Goal: Information Seeking & Learning: Find specific page/section

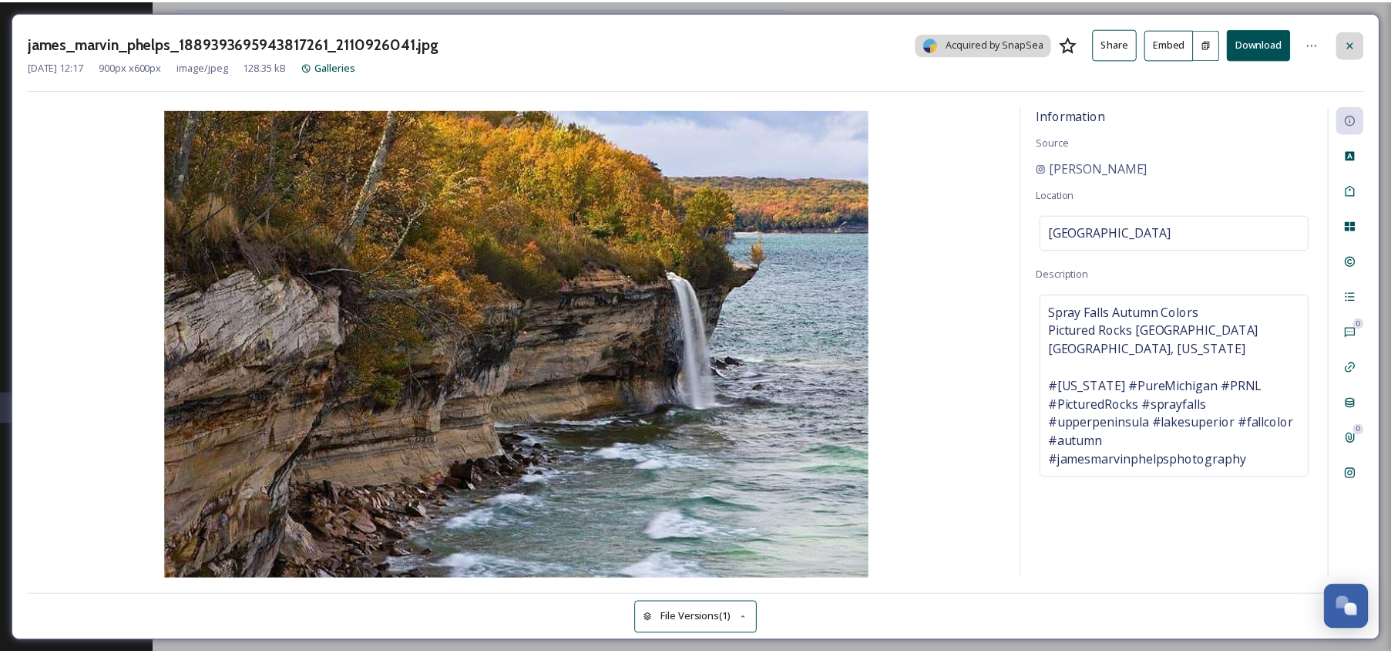
scroll to position [5889, 0]
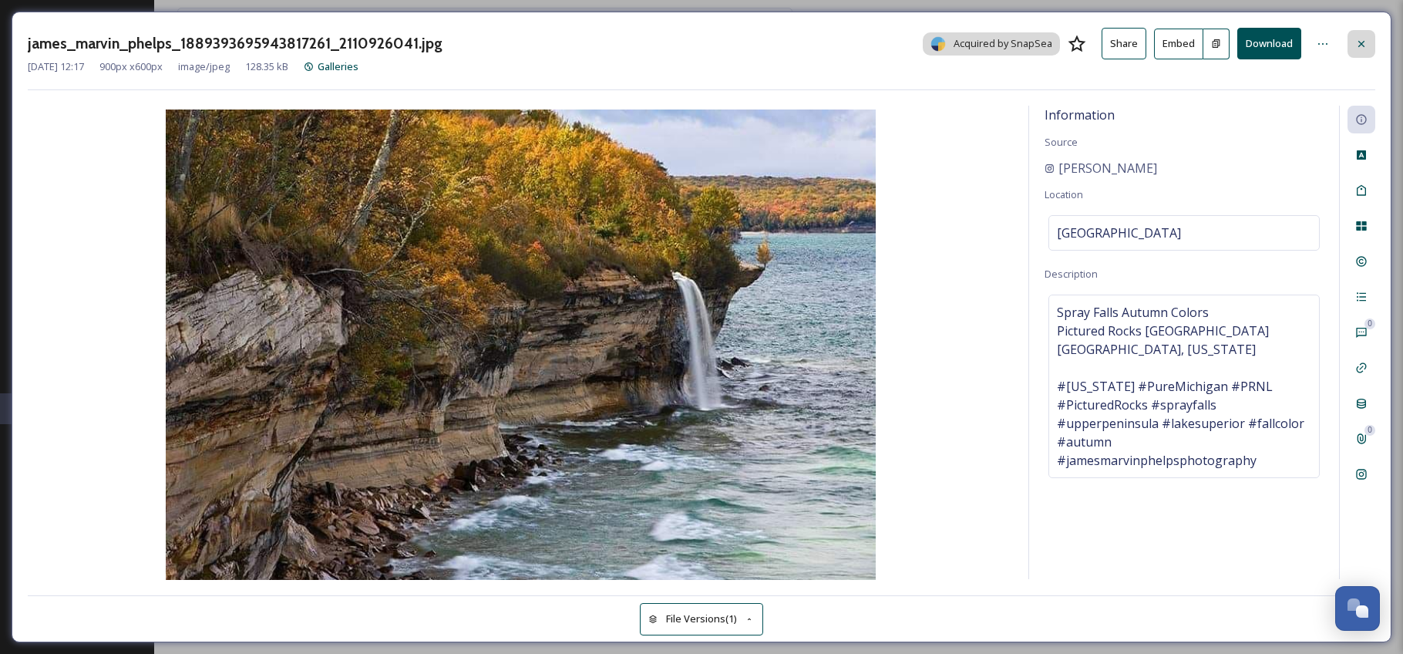
click at [1361, 39] on icon at bounding box center [1361, 44] width 12 height 12
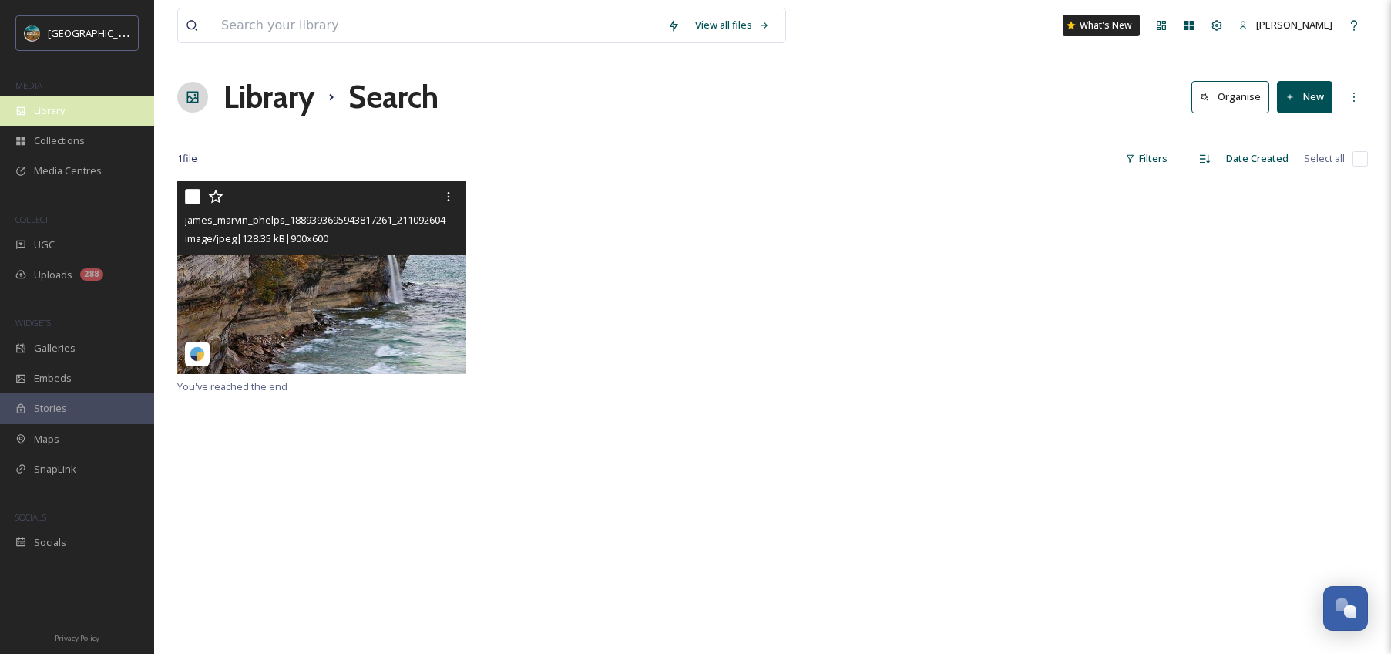
click at [71, 109] on div "Library" at bounding box center [77, 111] width 154 height 30
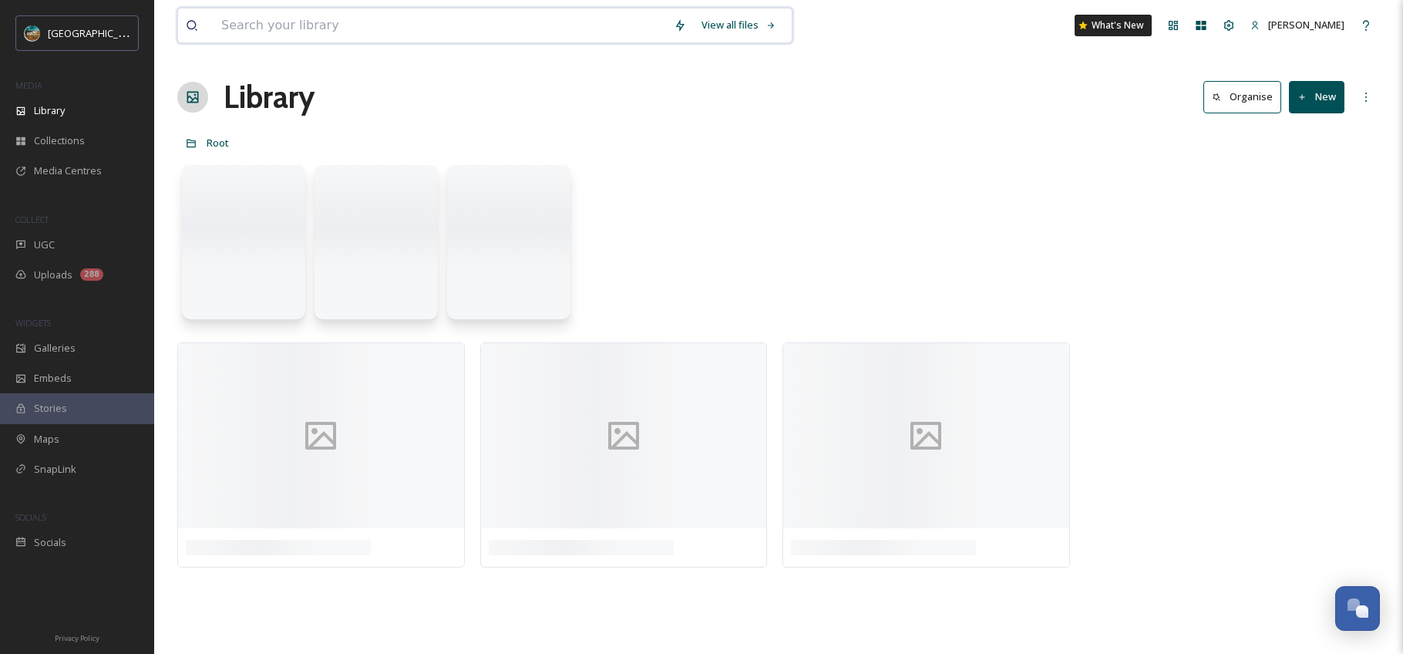
click at [281, 24] on input at bounding box center [440, 25] width 452 height 34
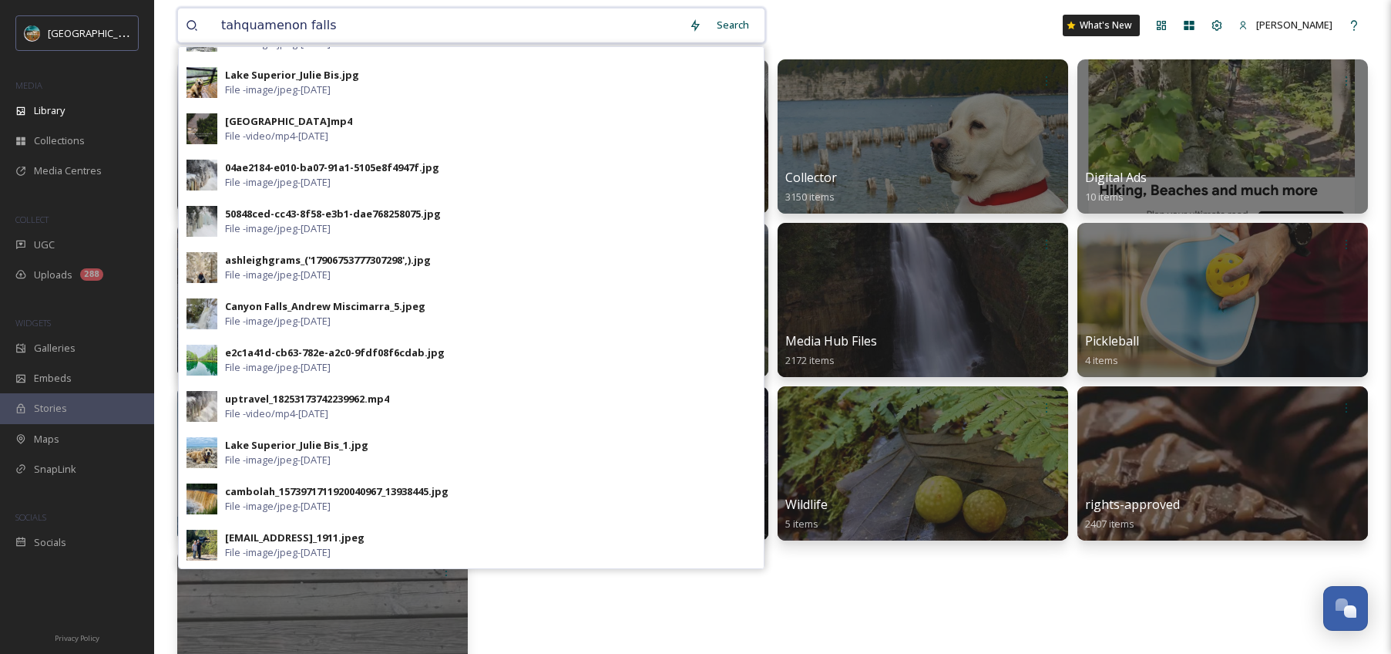
scroll to position [116, 0]
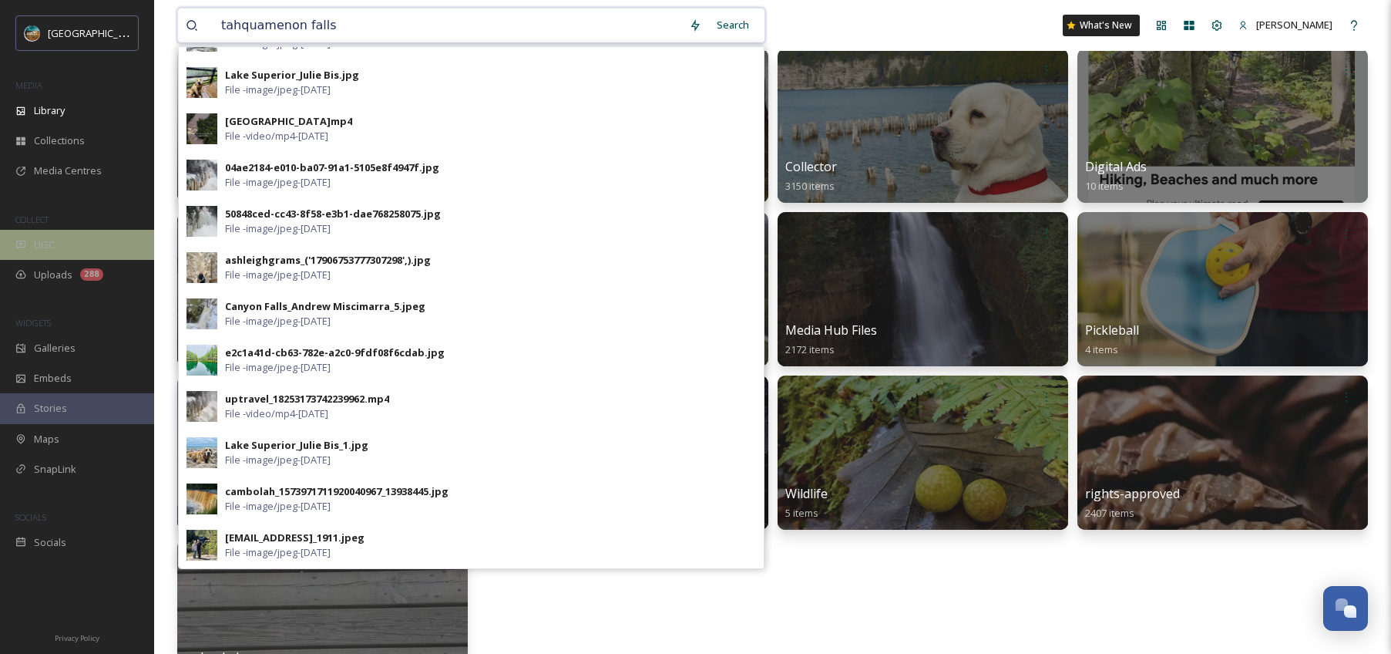
type input "tahquamenon falls"
click at [66, 257] on div "UGC" at bounding box center [77, 245] width 154 height 30
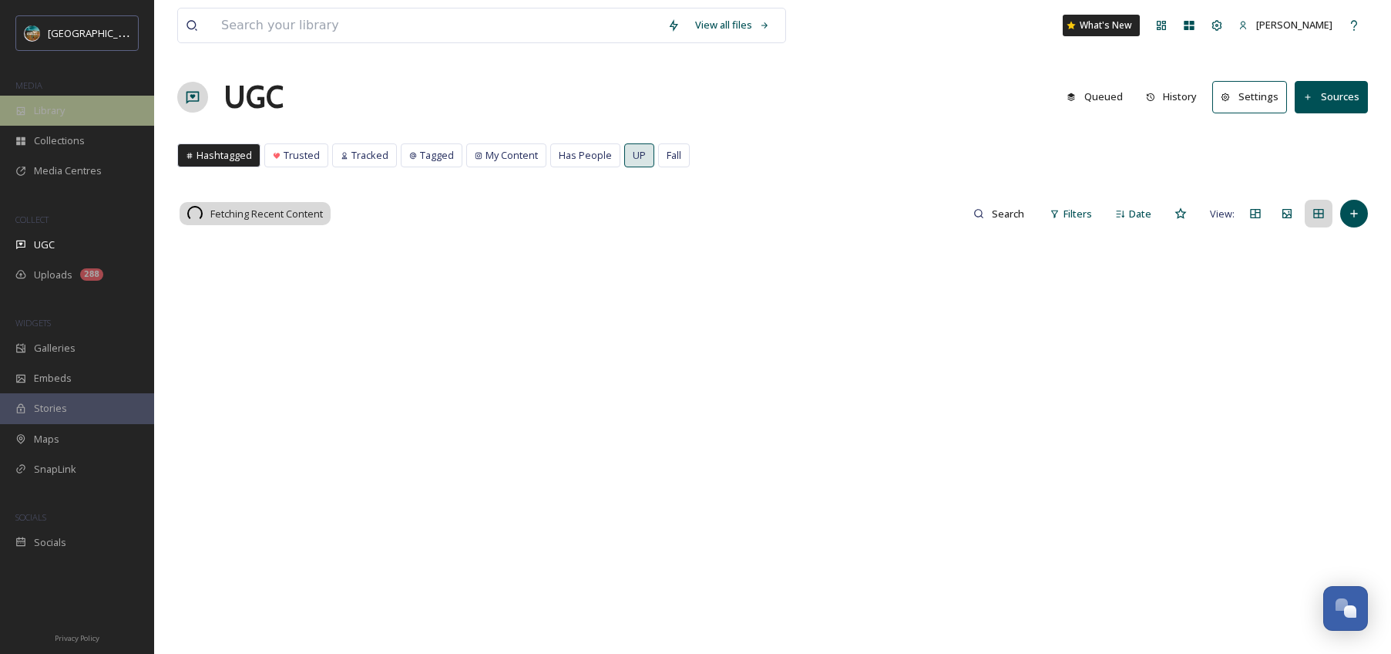
click at [73, 106] on div "Library" at bounding box center [77, 111] width 154 height 30
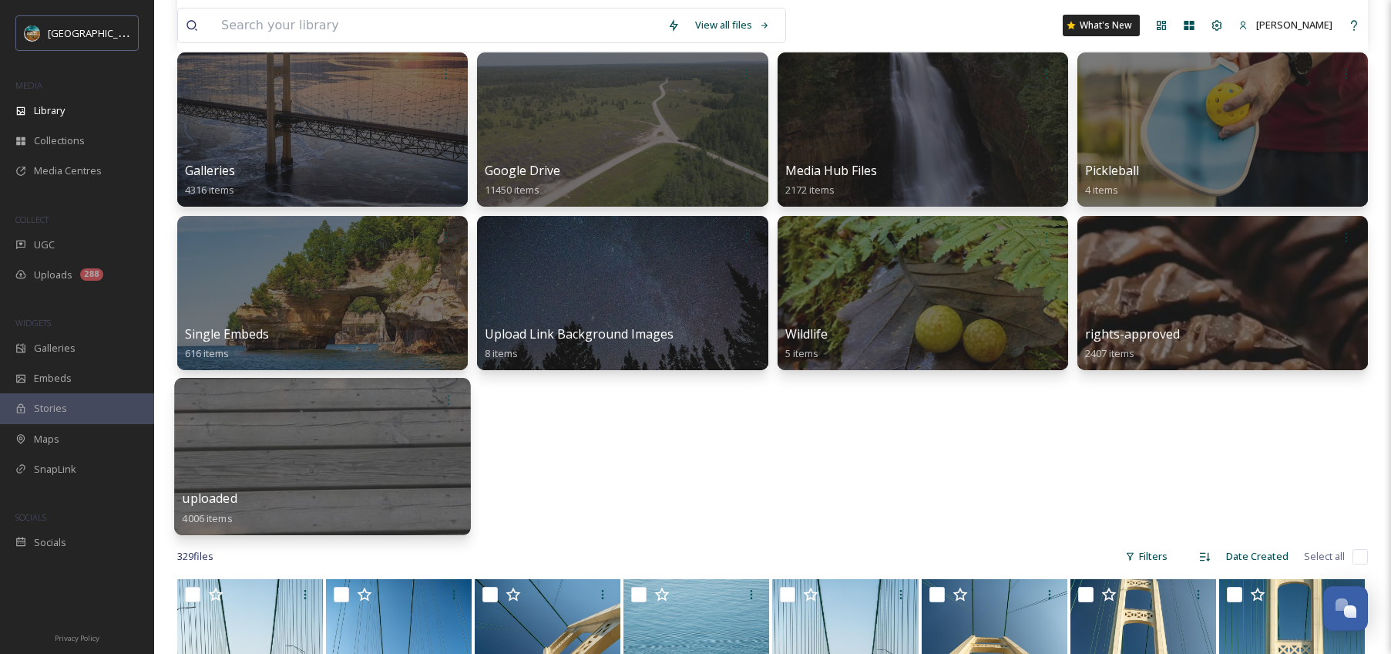
scroll to position [290, 0]
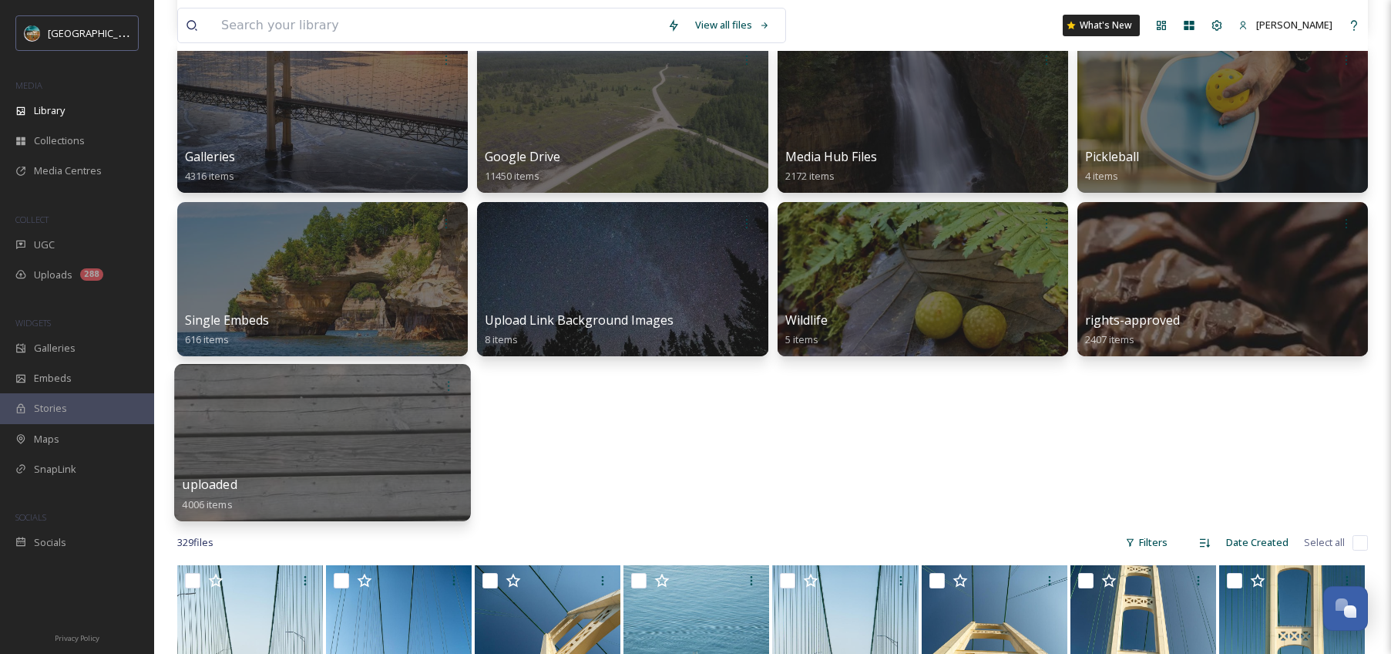
click at [335, 446] on div at bounding box center [322, 442] width 297 height 157
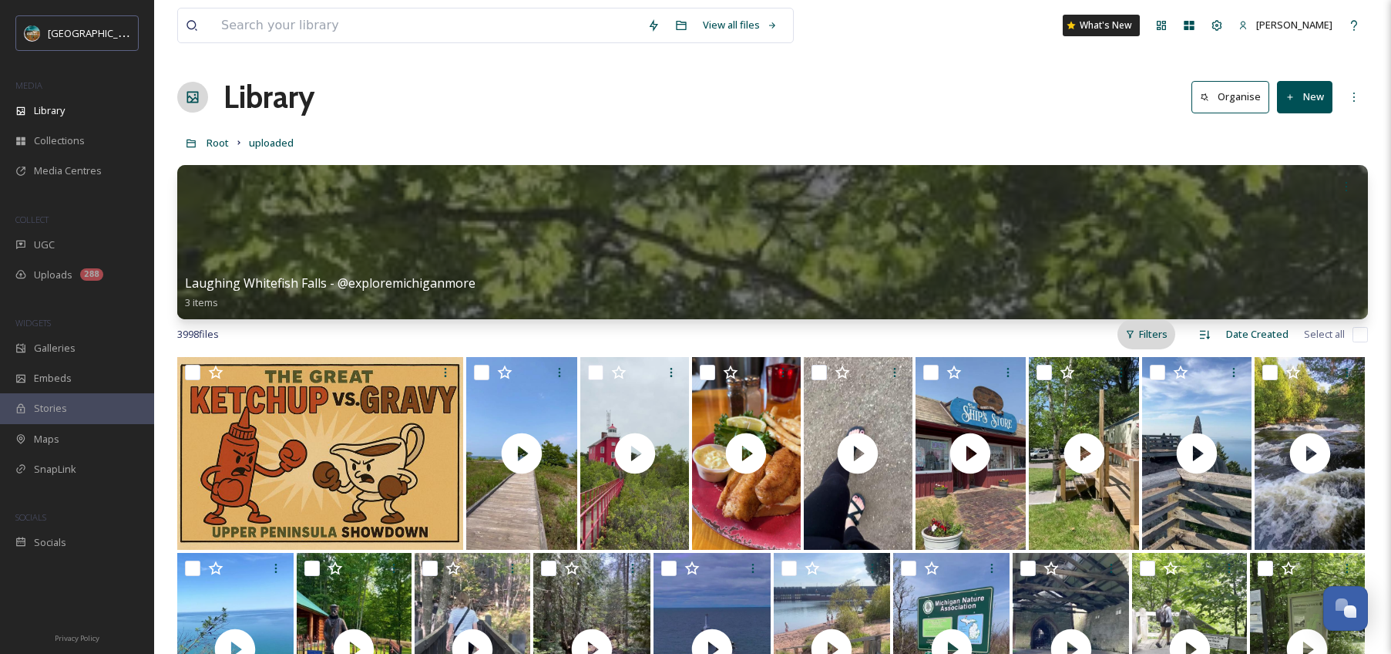
click at [1163, 331] on div "Filters" at bounding box center [1147, 334] width 58 height 30
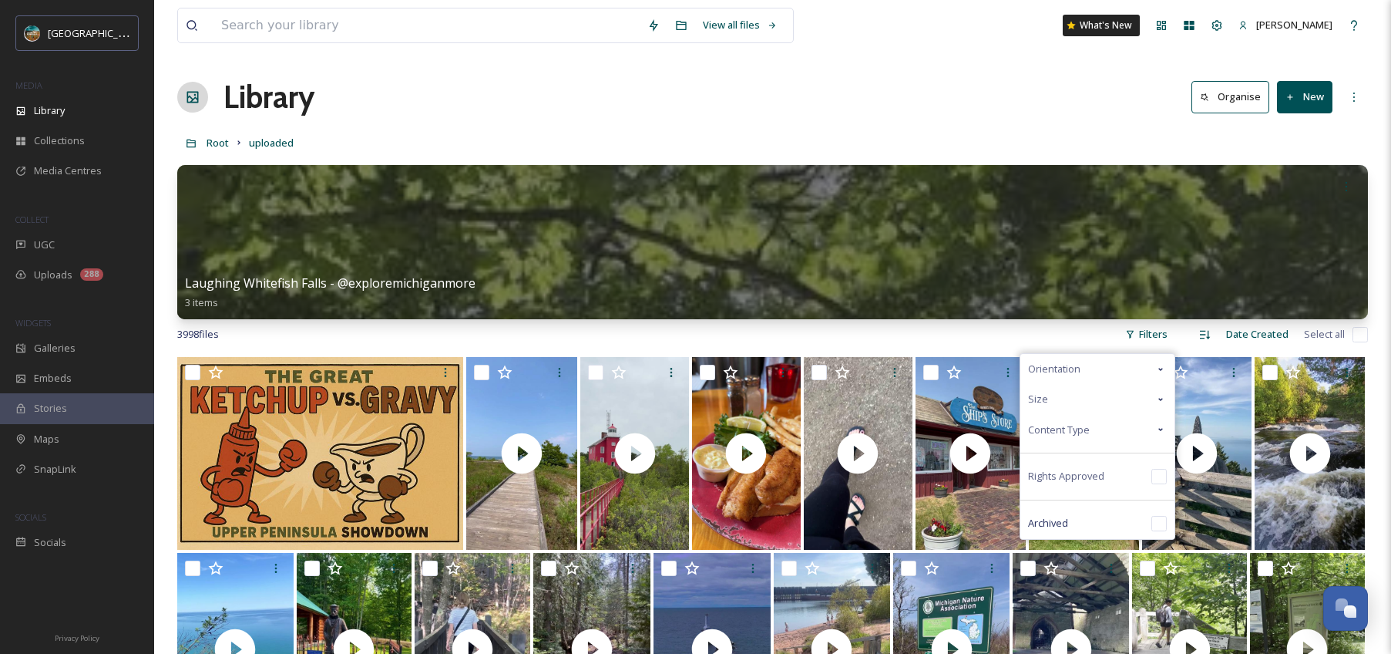
click at [1162, 431] on icon at bounding box center [1161, 429] width 12 height 12
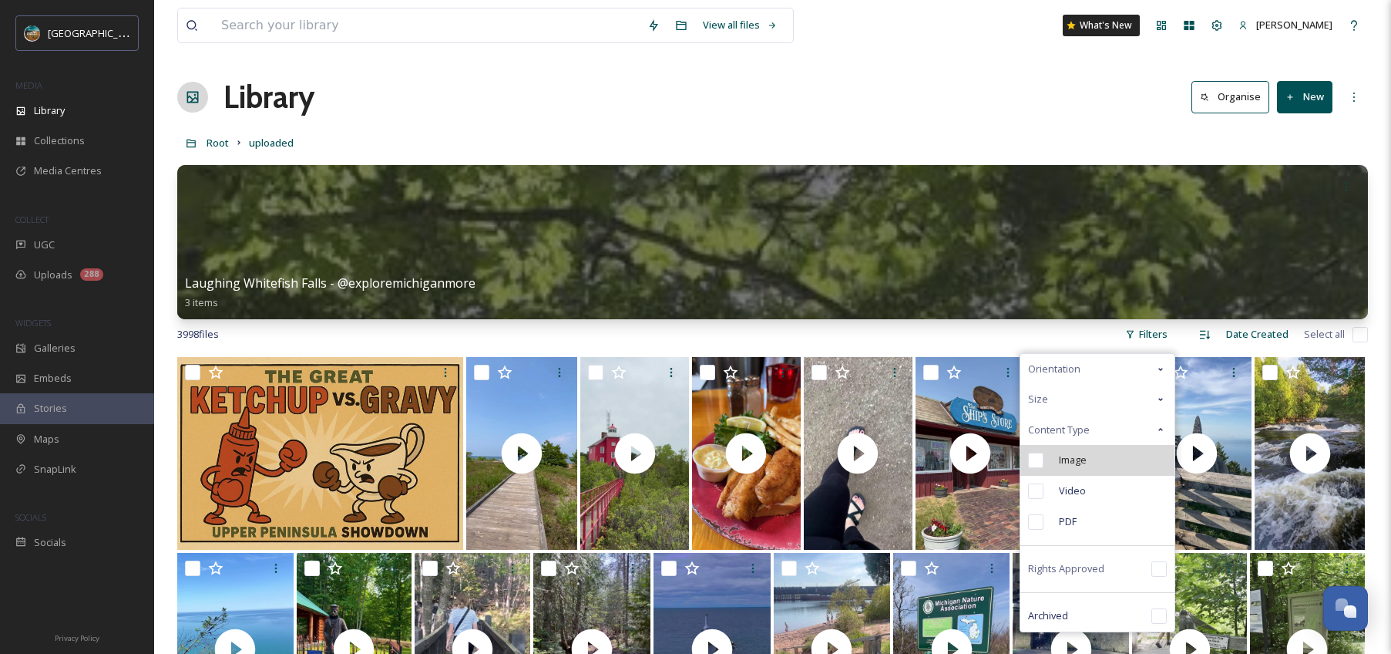
click at [1070, 469] on div "Image" at bounding box center [1098, 460] width 154 height 31
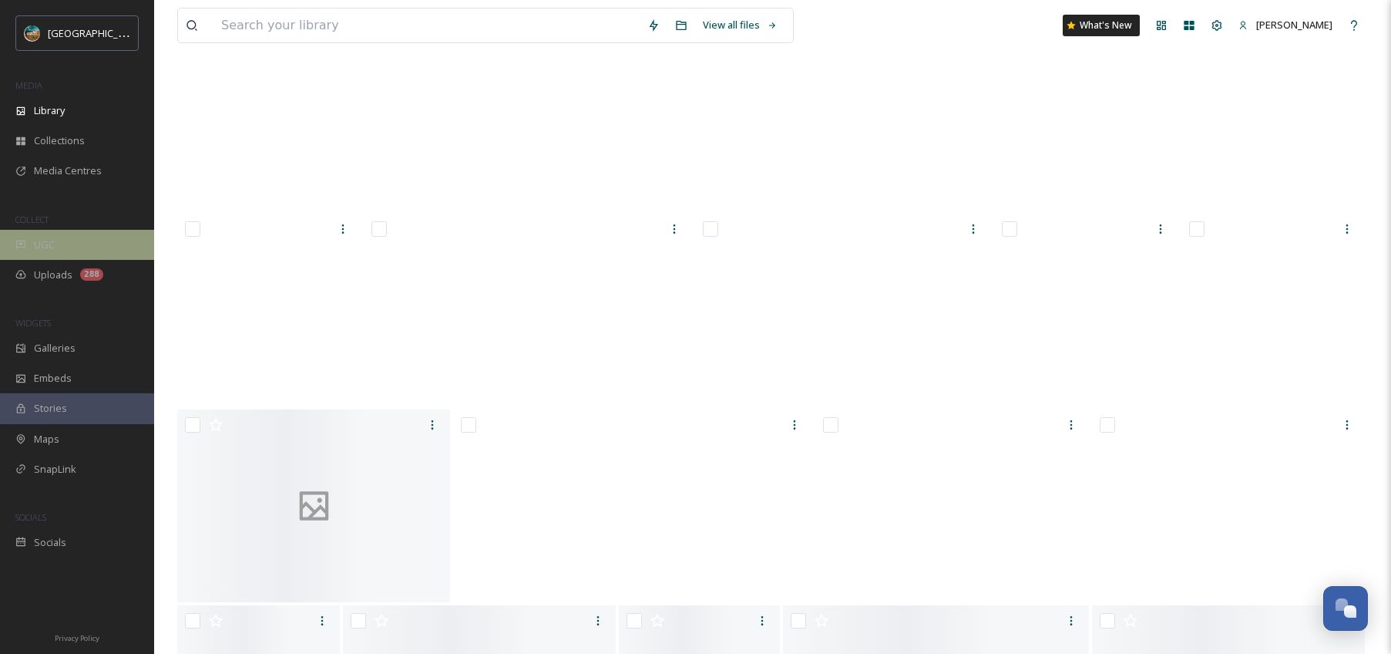
scroll to position [14547, 0]
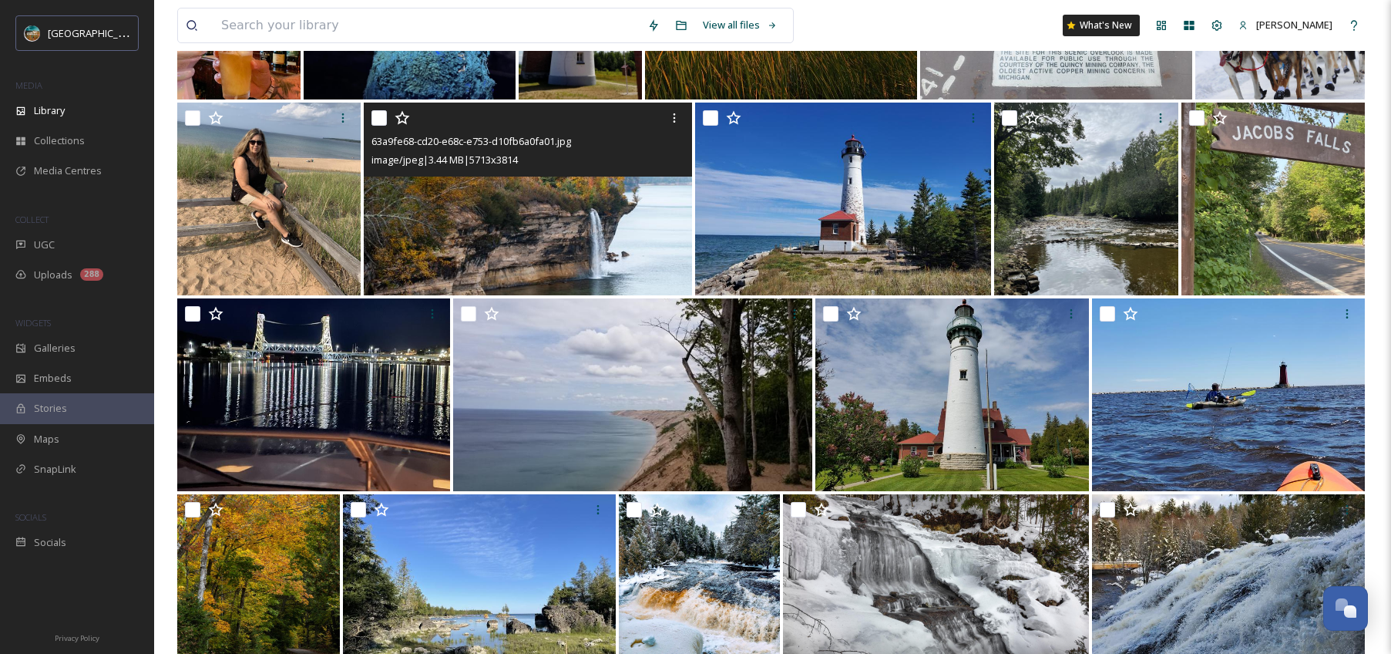
click at [484, 240] on img at bounding box center [528, 199] width 328 height 193
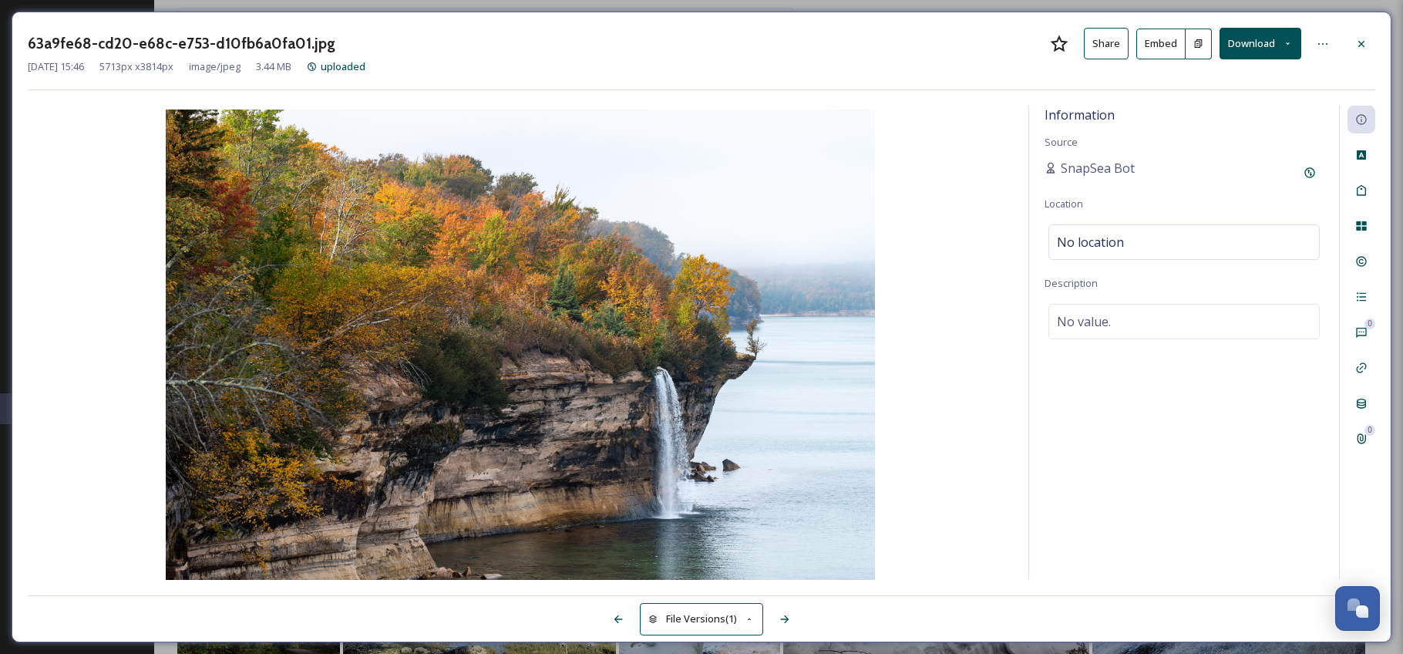
click at [1367, 44] on icon at bounding box center [1361, 44] width 12 height 12
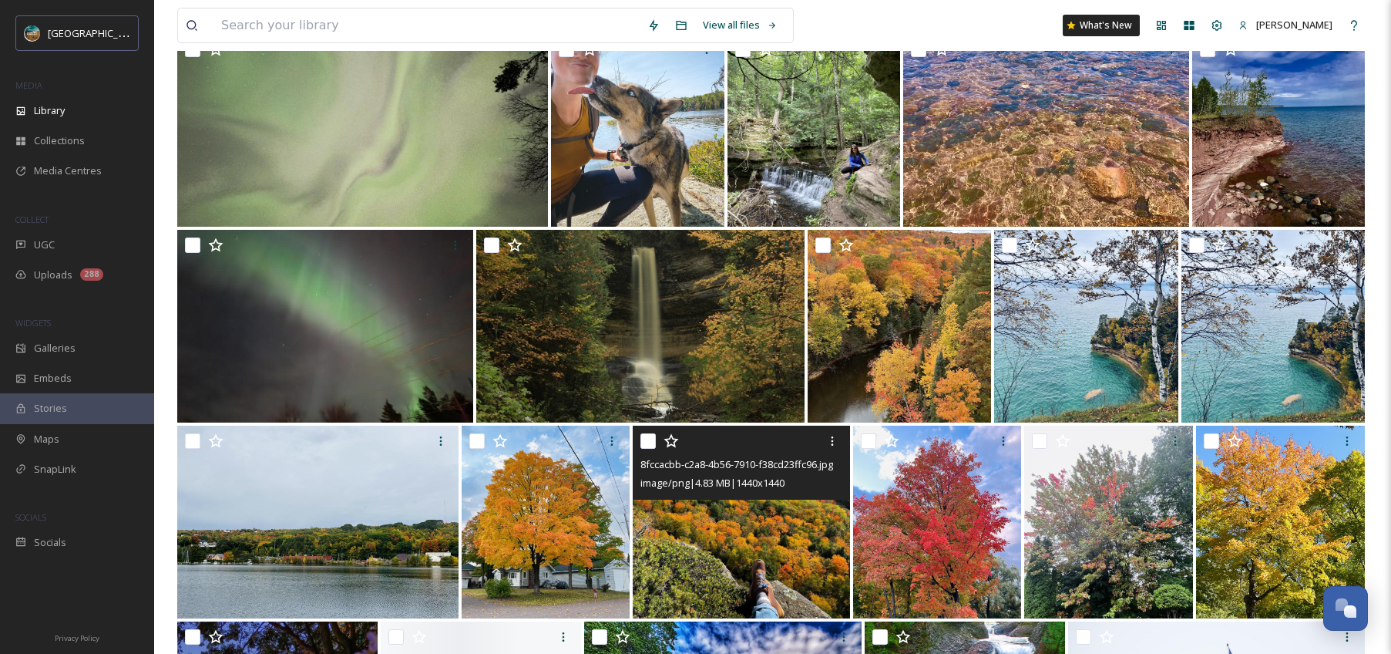
scroll to position [16473, 0]
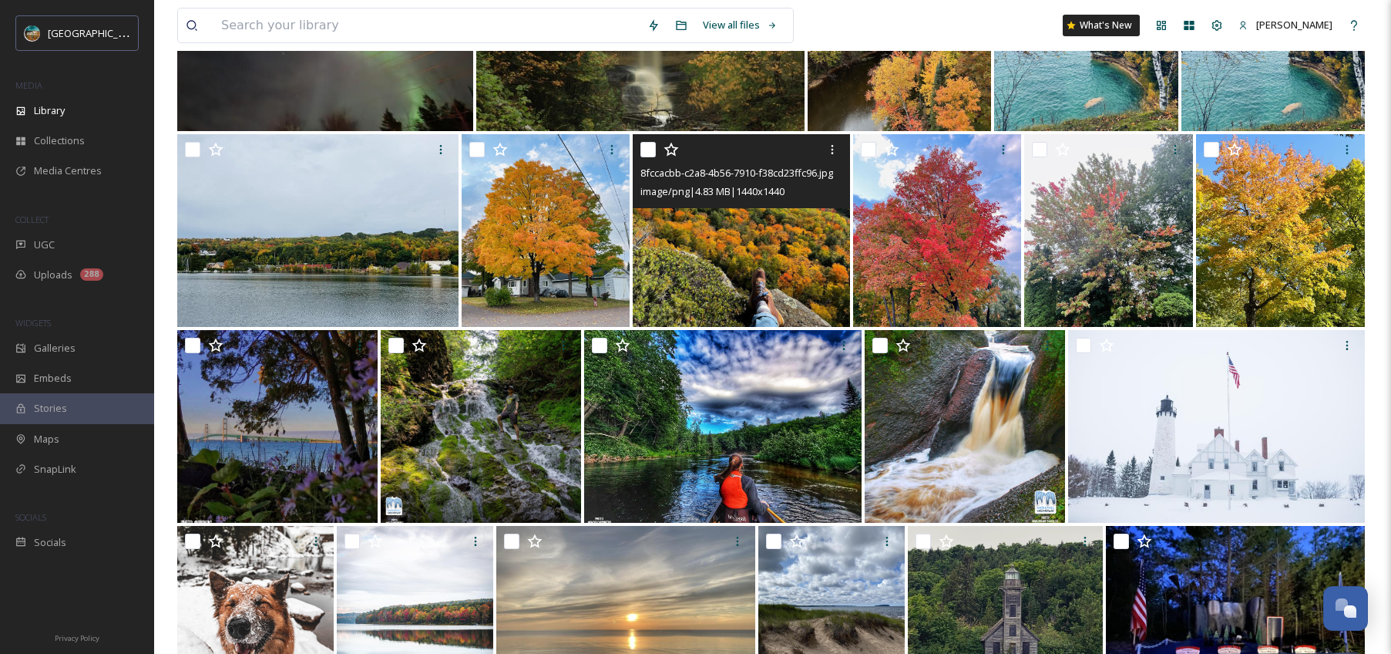
click at [743, 294] on img at bounding box center [741, 230] width 217 height 193
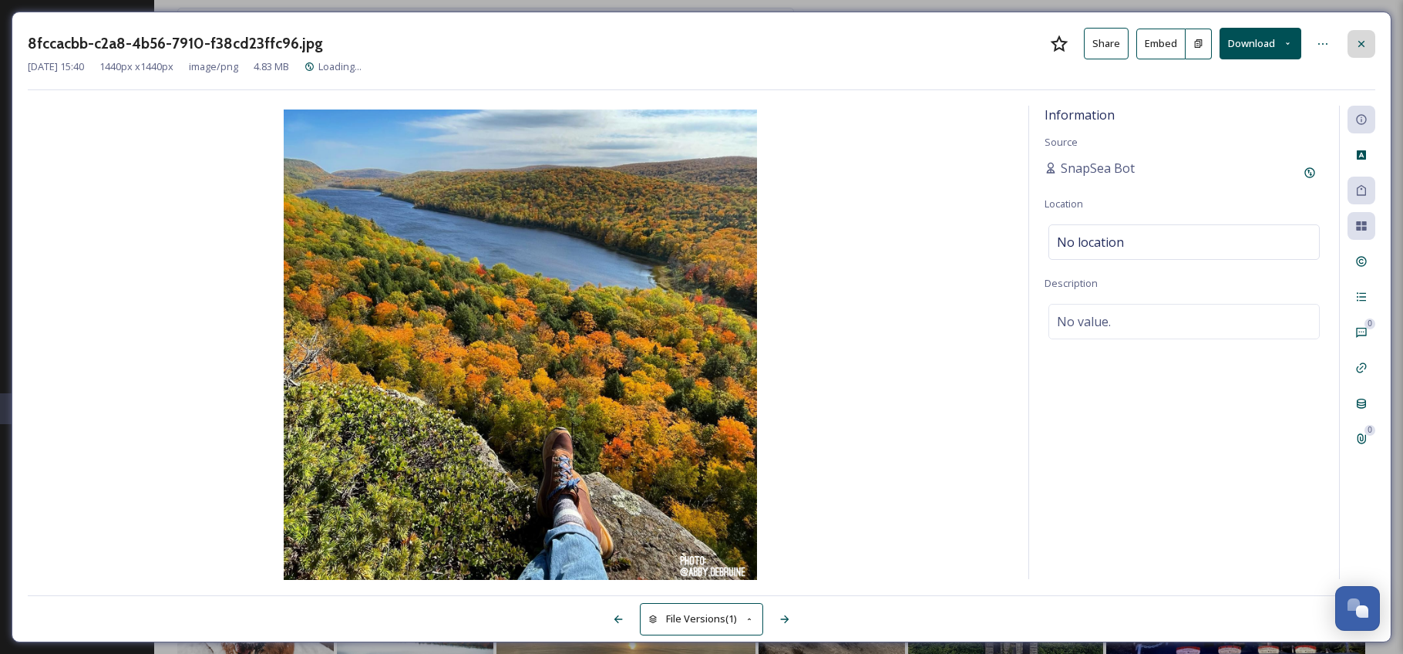
click at [1354, 47] on div at bounding box center [1361, 44] width 28 height 28
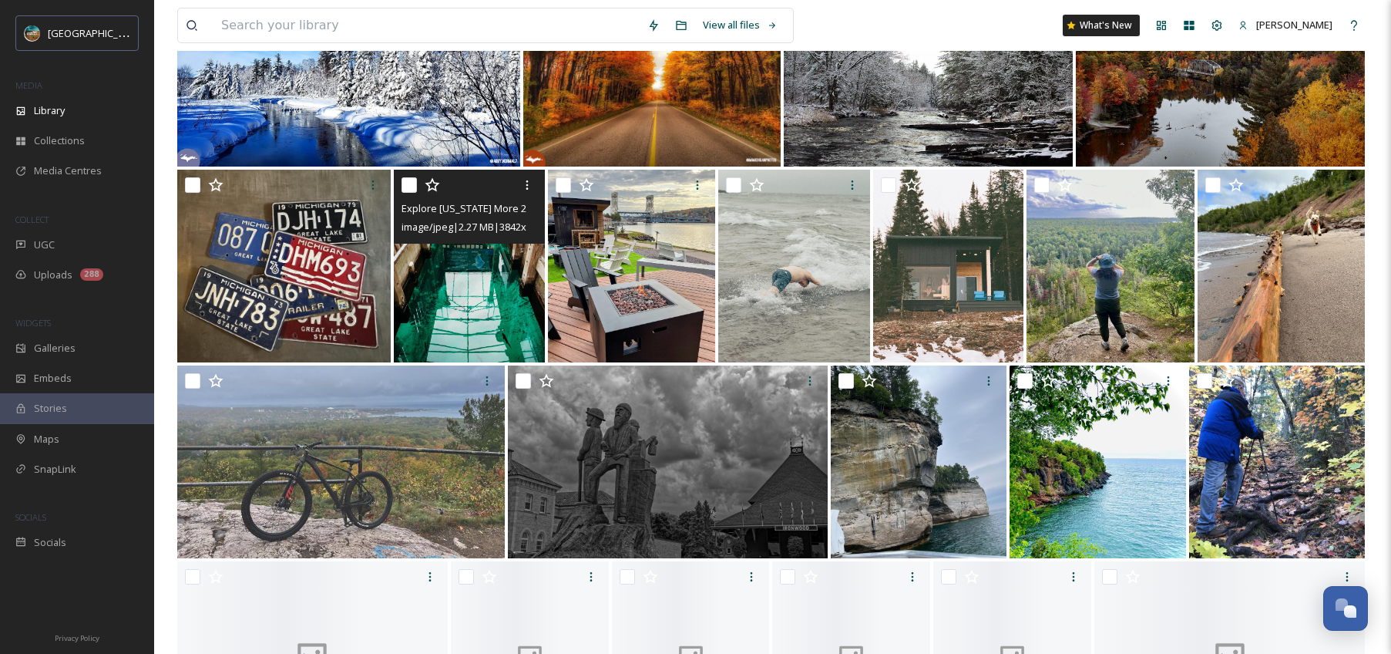
scroll to position [18007, 0]
